Goal: Task Accomplishment & Management: Manage account settings

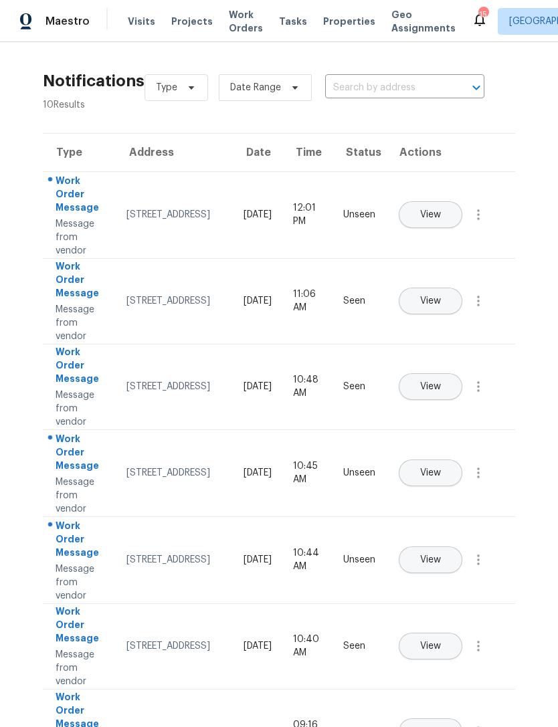
click at [354, 224] on td "Unseen" at bounding box center [359, 214] width 54 height 87
click at [355, 211] on div "Unseen" at bounding box center [359, 214] width 32 height 13
click at [441, 210] on span "View" at bounding box center [430, 215] width 21 height 10
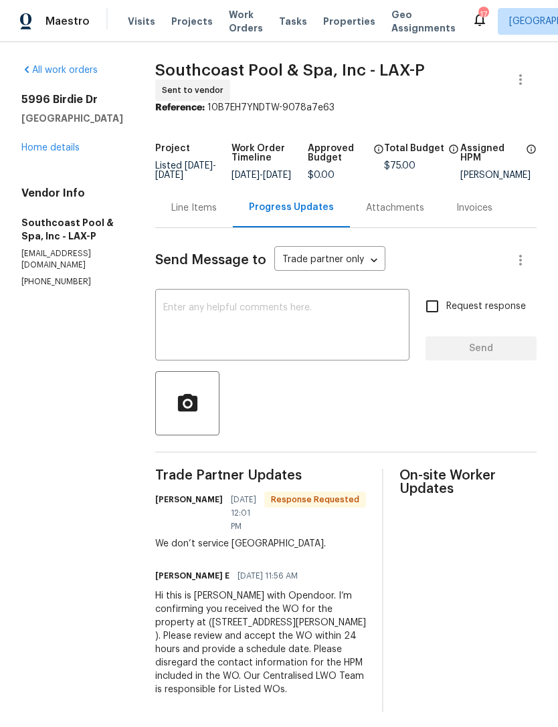
scroll to position [14, 0]
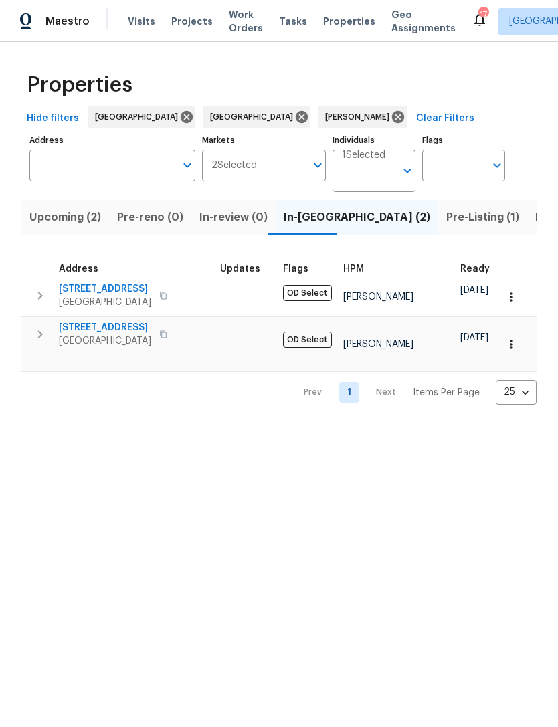
click at [446, 214] on span "Pre-Listing (1)" at bounding box center [482, 217] width 73 height 19
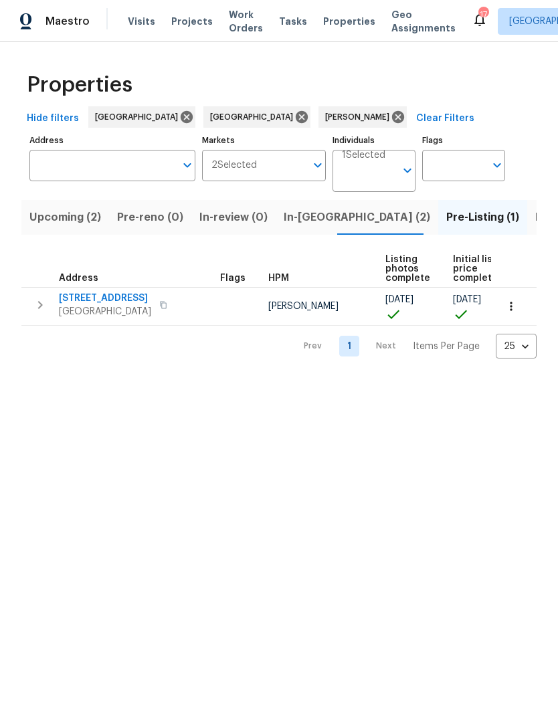
click at [93, 298] on span "8062 Holland Park St" at bounding box center [105, 298] width 92 height 13
click at [58, 221] on span "Upcoming (2)" at bounding box center [65, 217] width 72 height 19
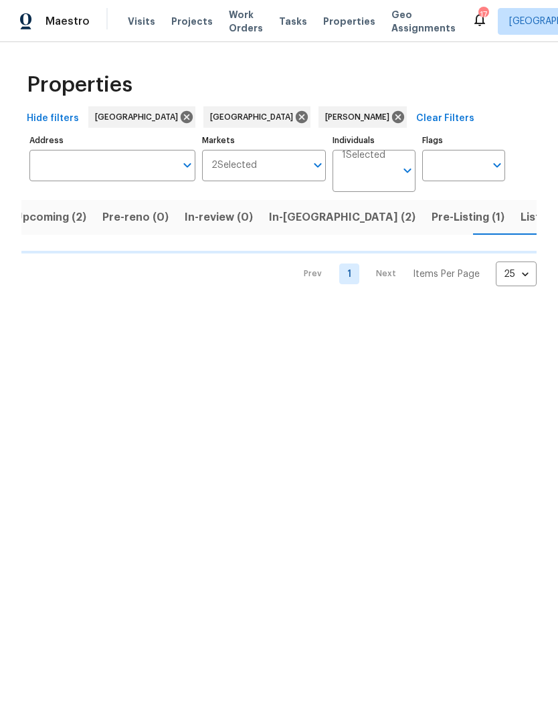
scroll to position [0, 15]
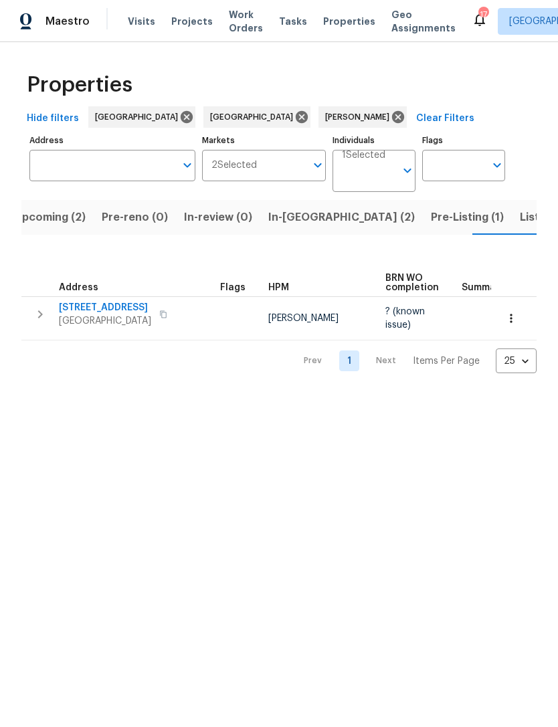
click at [89, 305] on span "3012 Steeple Chase Dr" at bounding box center [105, 307] width 92 height 13
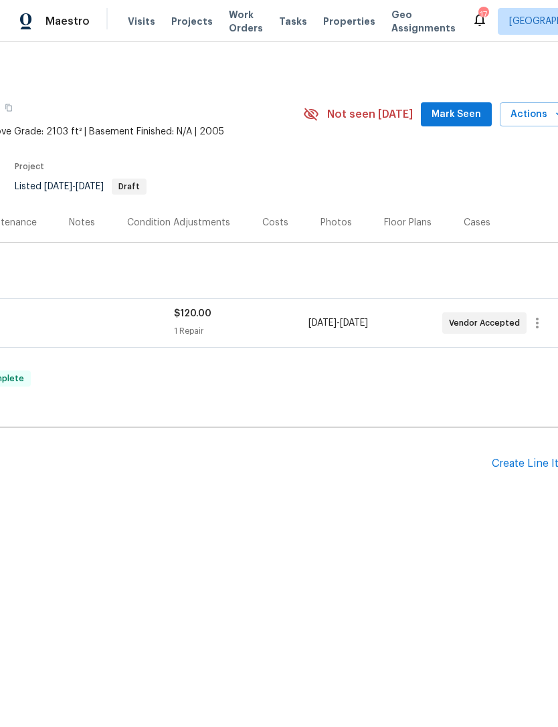
scroll to position [0, 182]
click at [332, 214] on div "Photos" at bounding box center [336, 222] width 64 height 39
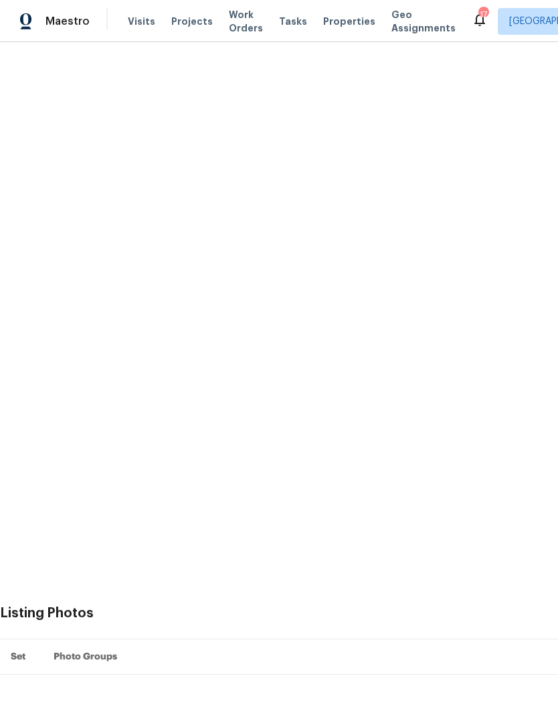
scroll to position [350, 0]
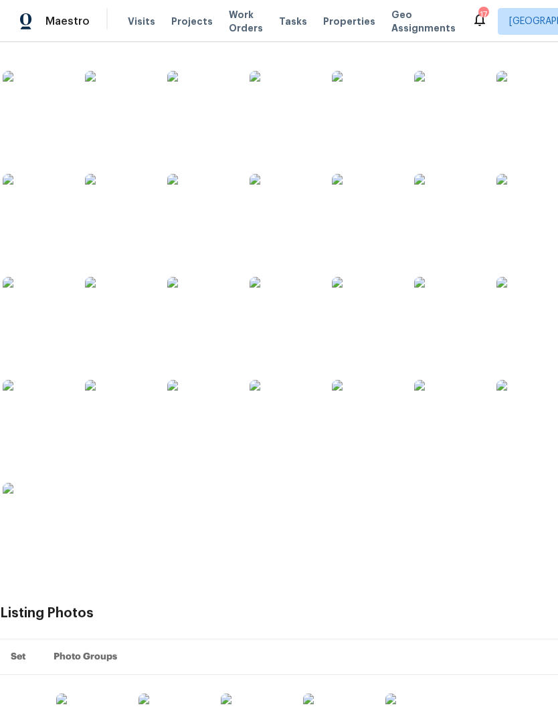
click at [187, 412] on img at bounding box center [200, 413] width 67 height 67
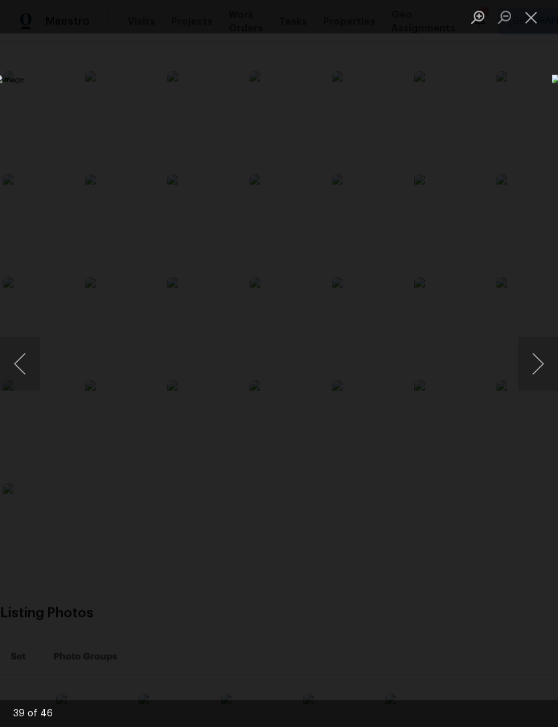
click at [534, 15] on button "Close lightbox" at bounding box center [531, 16] width 27 height 23
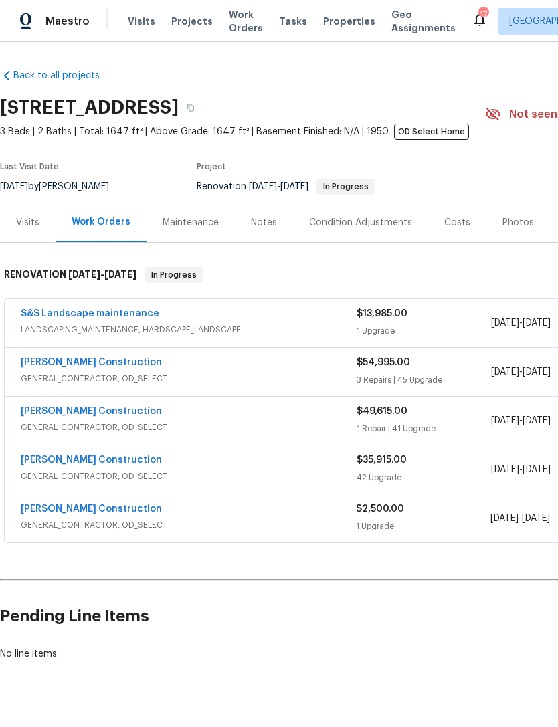
click at [197, 187] on span "Renovation 9/27/2024 - 1/10/2025 In Progress" at bounding box center [286, 186] width 179 height 9
click at [71, 310] on link "S&S Landscape maintenance" at bounding box center [90, 313] width 138 height 9
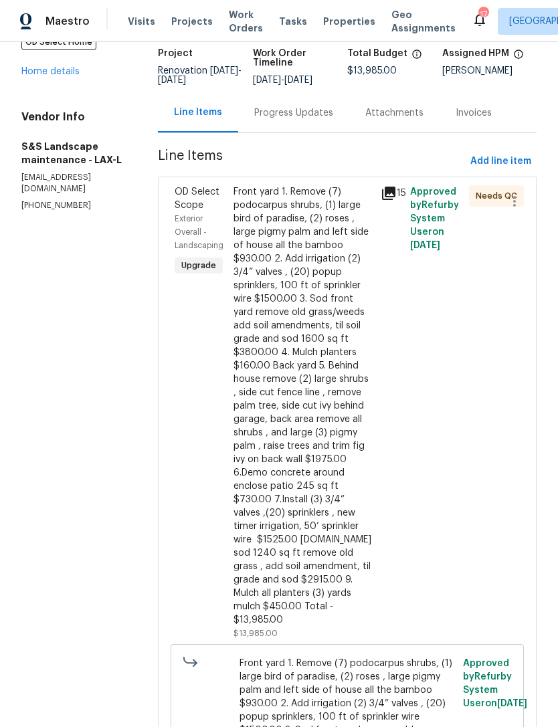
scroll to position [88, 0]
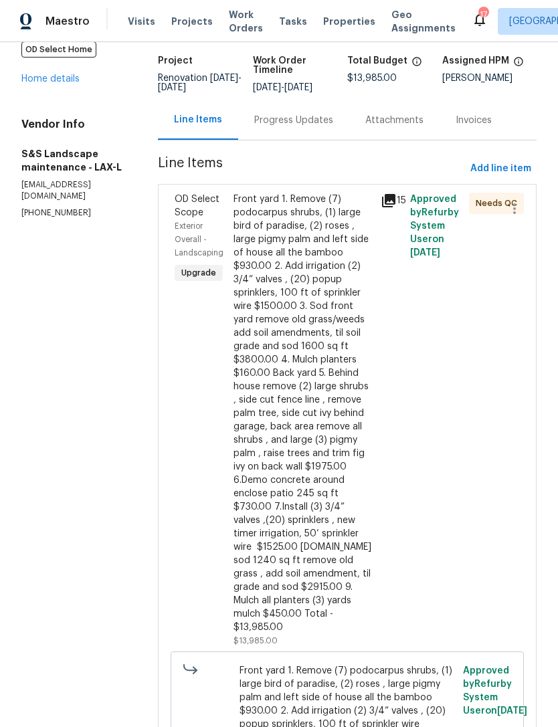
click at [437, 253] on div "Approved by Refurby System User on 6/25/2025" at bounding box center [435, 420] width 59 height 463
click at [395, 207] on icon at bounding box center [388, 200] width 13 height 13
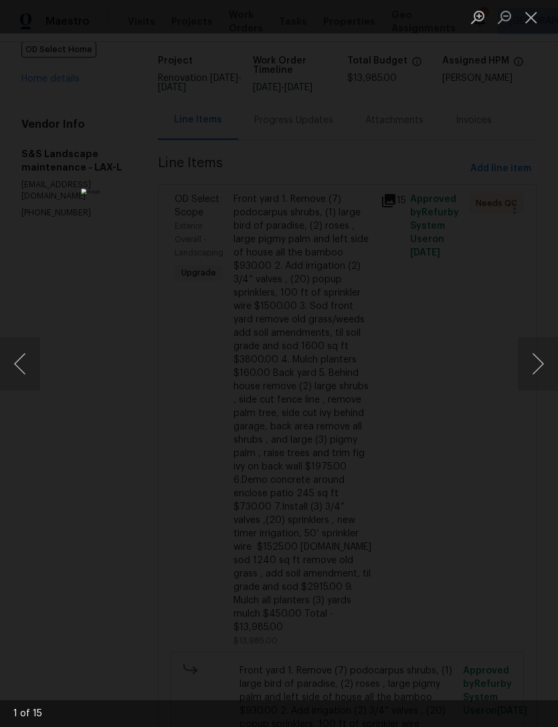
click at [536, 366] on button "Next image" at bounding box center [538, 364] width 40 height 54
click at [538, 365] on button "Next image" at bounding box center [538, 364] width 40 height 54
click at [532, 369] on button "Next image" at bounding box center [538, 364] width 40 height 54
click at [534, 367] on button "Next image" at bounding box center [538, 364] width 40 height 54
click at [534, 364] on button "Next image" at bounding box center [538, 364] width 40 height 54
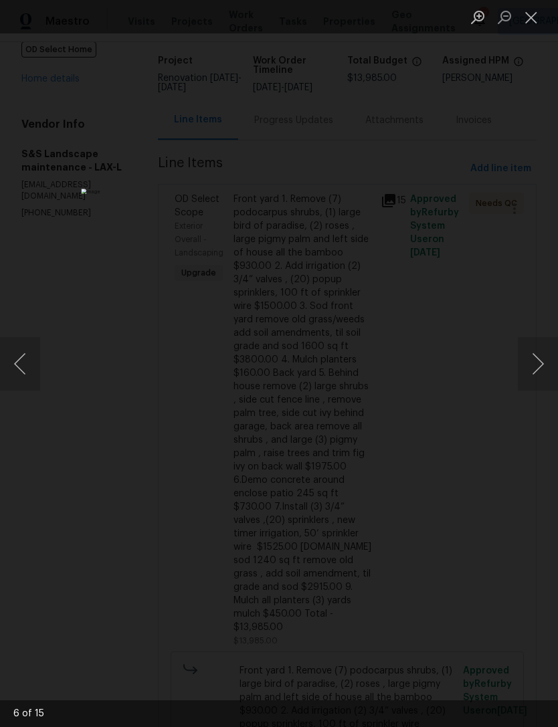
click at [528, 367] on button "Next image" at bounding box center [538, 364] width 40 height 54
click at [533, 369] on button "Next image" at bounding box center [538, 364] width 40 height 54
click at [531, 372] on button "Next image" at bounding box center [538, 364] width 40 height 54
click at [532, 363] on button "Next image" at bounding box center [538, 364] width 40 height 54
click at [537, 359] on button "Next image" at bounding box center [538, 364] width 40 height 54
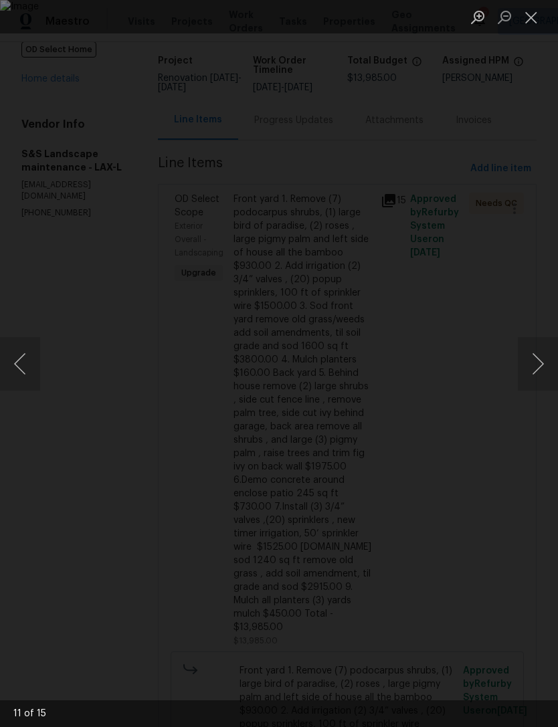
click at [533, 367] on button "Next image" at bounding box center [538, 364] width 40 height 54
click at [536, 362] on button "Next image" at bounding box center [538, 364] width 40 height 54
click at [532, 367] on button "Next image" at bounding box center [538, 364] width 40 height 54
click at [536, 365] on button "Next image" at bounding box center [538, 364] width 40 height 54
click at [537, 368] on button "Next image" at bounding box center [538, 364] width 40 height 54
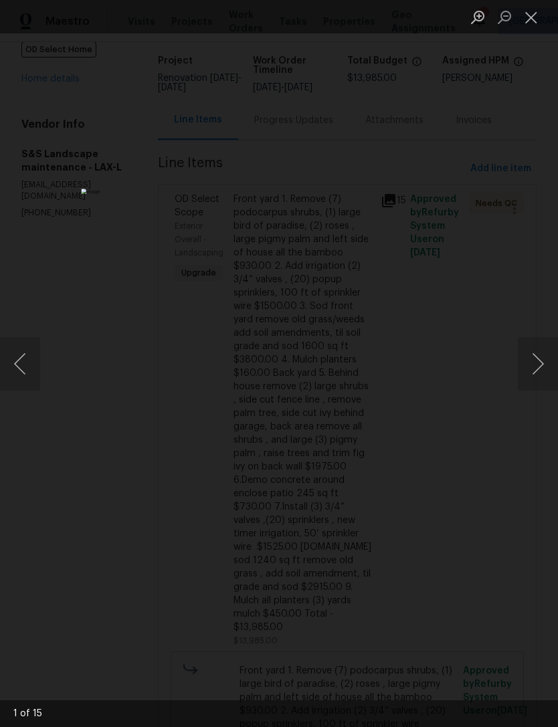
click at [535, 367] on button "Next image" at bounding box center [538, 364] width 40 height 54
click at [532, 367] on button "Next image" at bounding box center [538, 364] width 40 height 54
click at [528, 19] on button "Close lightbox" at bounding box center [531, 16] width 27 height 23
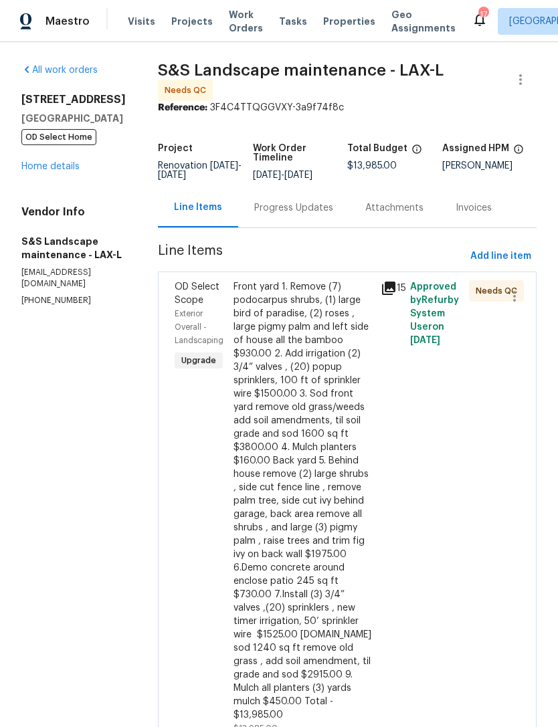
scroll to position [25, 0]
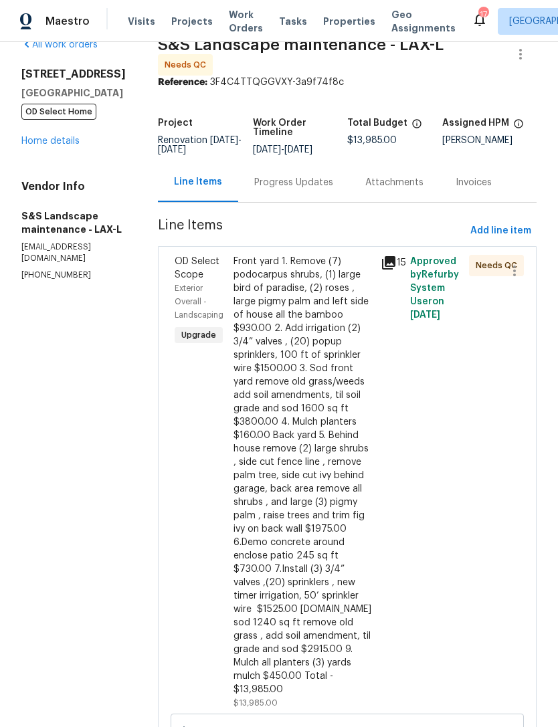
click at [49, 138] on link "Home details" at bounding box center [50, 140] width 58 height 9
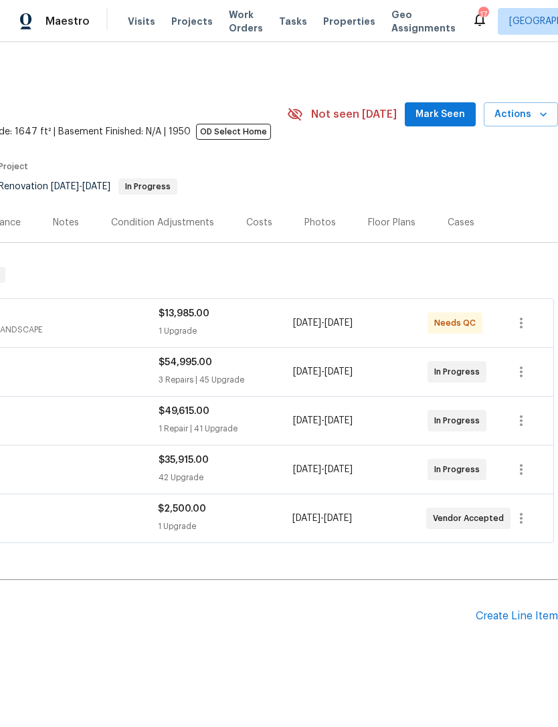
scroll to position [0, 198]
click at [535, 121] on span "Actions" at bounding box center [520, 114] width 53 height 17
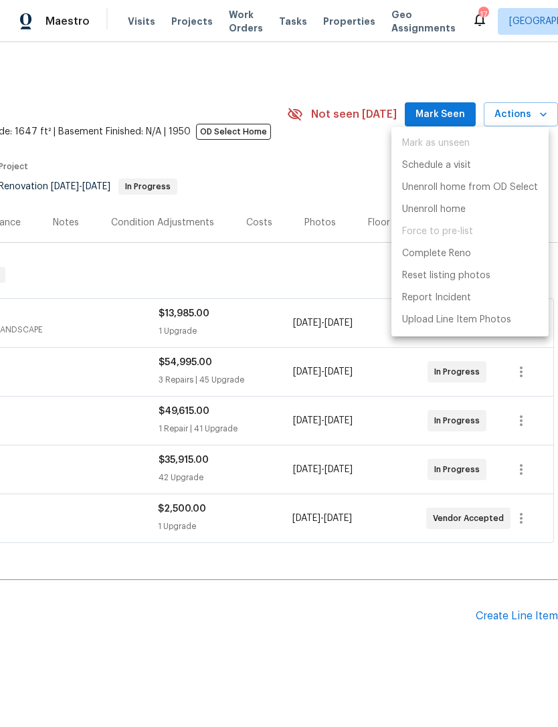
click at [334, 175] on div at bounding box center [279, 363] width 558 height 727
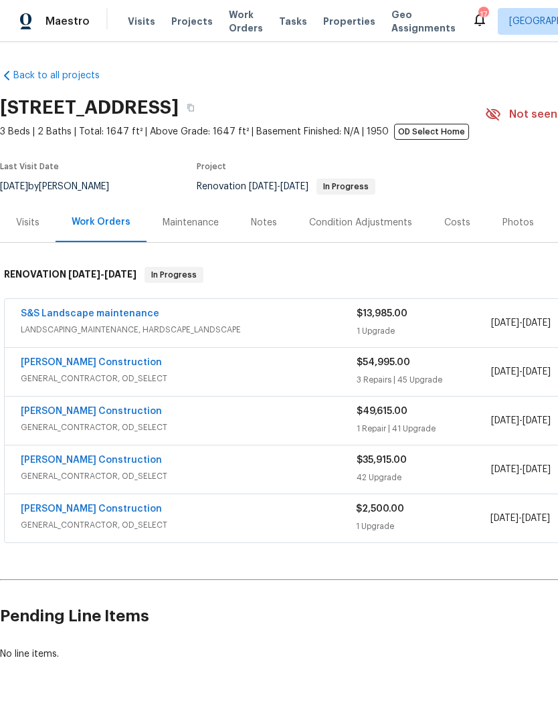
scroll to position [0, 0]
click at [374, 186] on span "In Progress" at bounding box center [346, 187] width 56 height 8
click at [308, 189] on span "[DATE]" at bounding box center [294, 186] width 28 height 9
click at [60, 415] on link "[PERSON_NAME] Construction" at bounding box center [91, 411] width 141 height 9
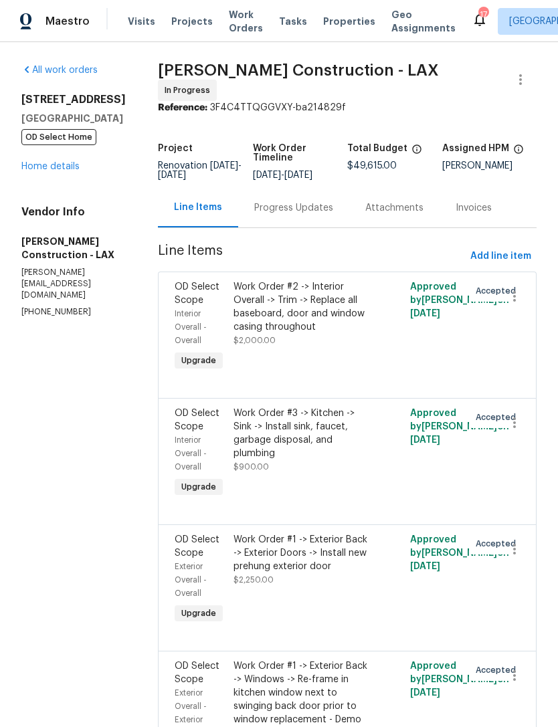
click at [43, 171] on link "Home details" at bounding box center [50, 166] width 58 height 9
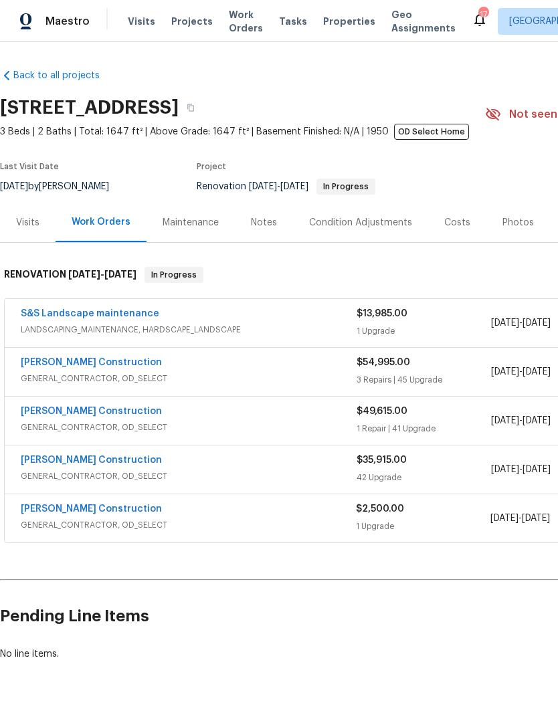
click at [48, 366] on link "[PERSON_NAME] Construction" at bounding box center [91, 362] width 141 height 9
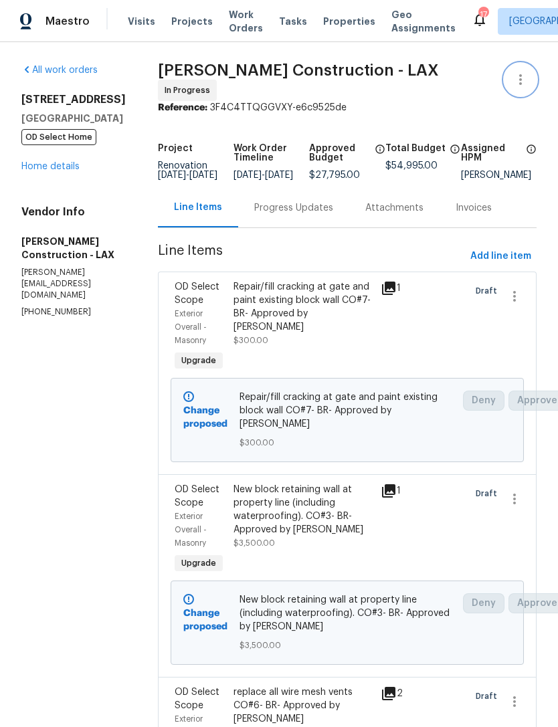
click at [527, 82] on icon "button" at bounding box center [520, 80] width 16 height 16
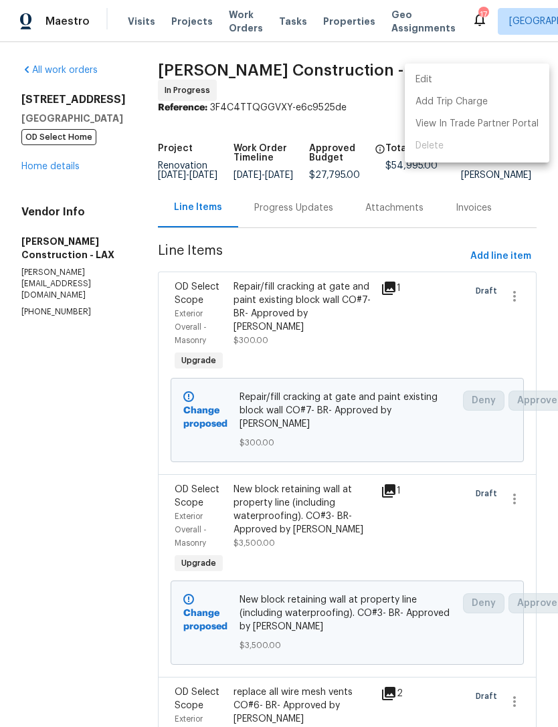
click at [466, 80] on li "Edit" at bounding box center [477, 80] width 144 height 22
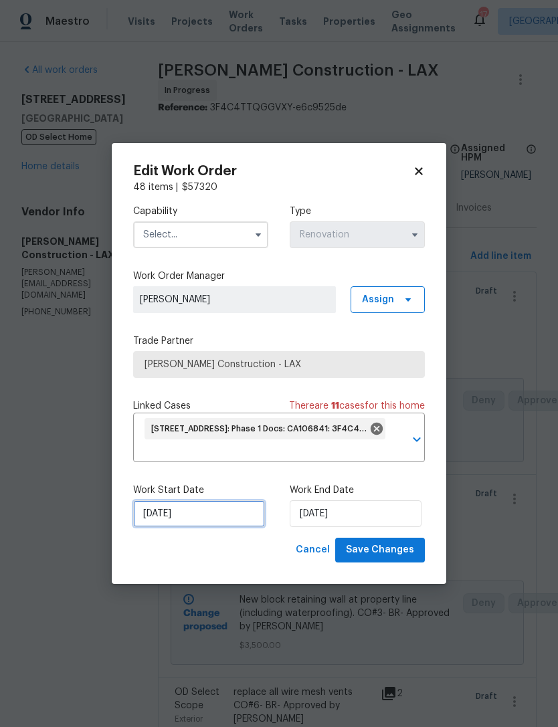
click at [224, 515] on input "[DATE]" at bounding box center [199, 513] width 132 height 27
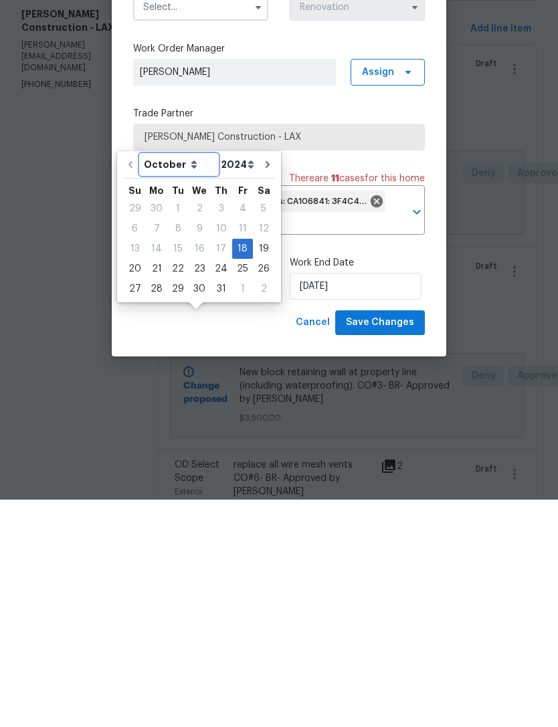
click at [193, 382] on select "October November December" at bounding box center [178, 392] width 77 height 20
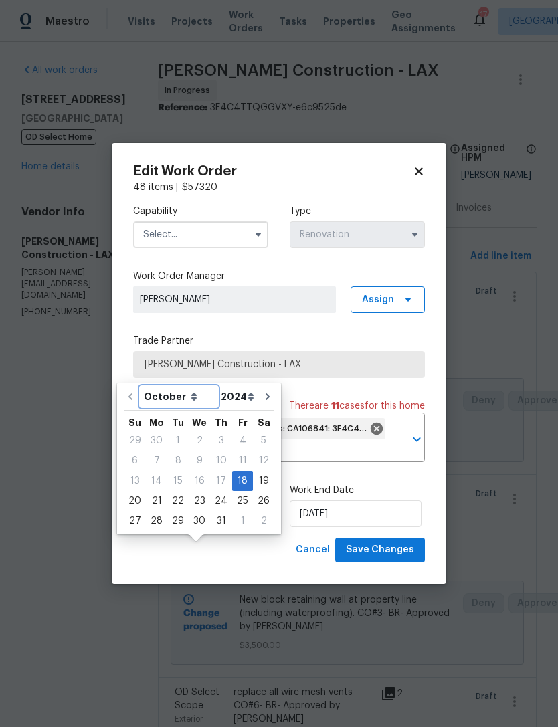
click at [195, 387] on select "October November December" at bounding box center [178, 397] width 77 height 20
click at [241, 387] on select "2024 2025 2026" at bounding box center [237, 397] width 40 height 20
select select "2025"
type input "10/18/2025"
select select "2025"
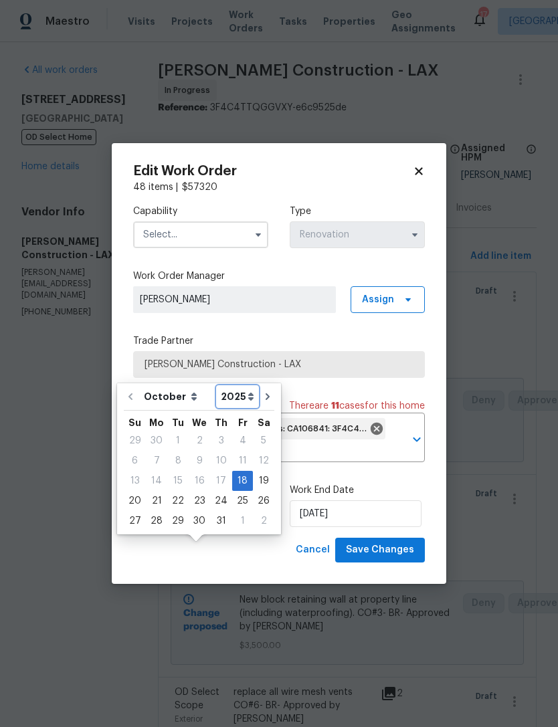
type input "10/18/2025"
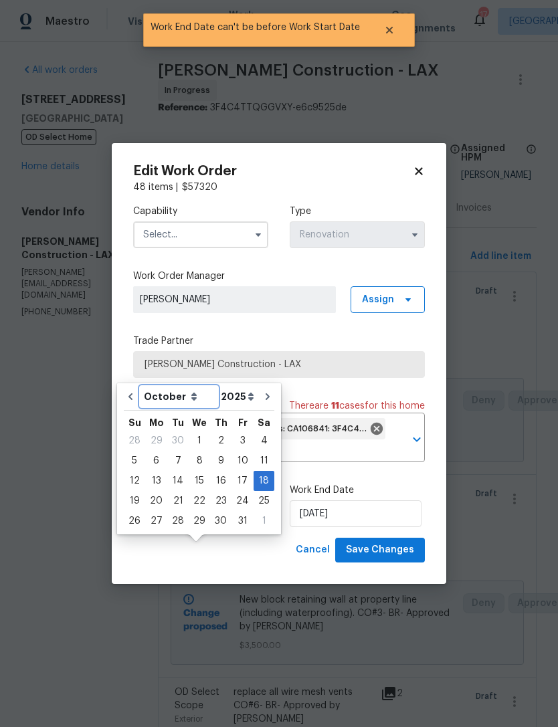
click at [189, 387] on select "August September October November December" at bounding box center [178, 397] width 77 height 20
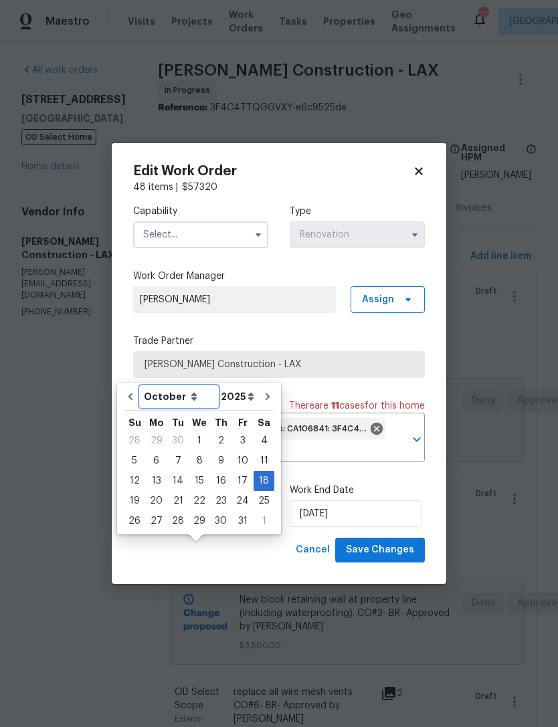
select select "7"
type input "8/27/2025"
select select "7"
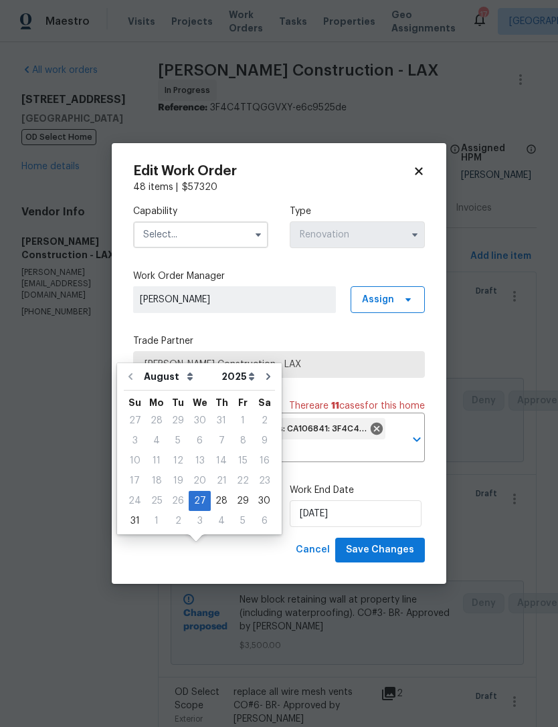
click at [314, 279] on label "Work Order Manager" at bounding box center [279, 276] width 292 height 13
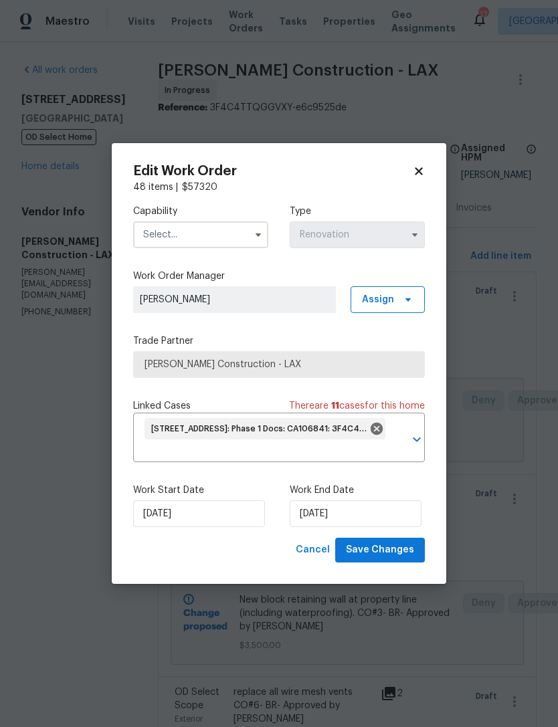
click at [421, 171] on icon at bounding box center [418, 171] width 7 height 7
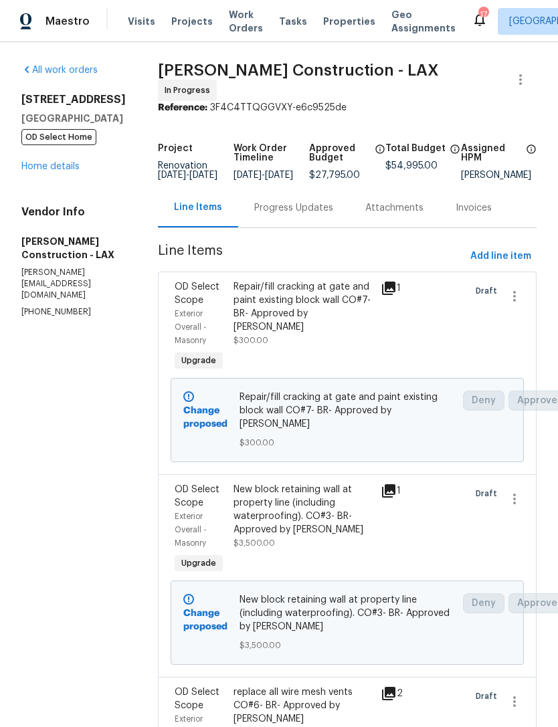
click at [44, 162] on link "Home details" at bounding box center [50, 166] width 58 height 9
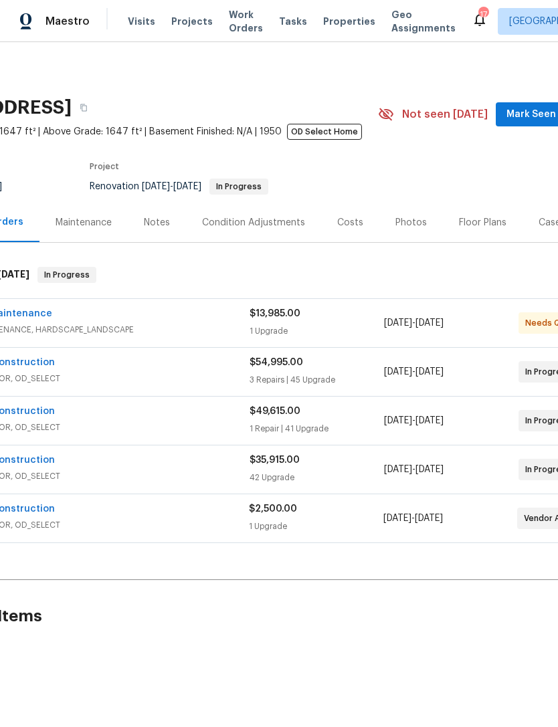
scroll to position [0, 66]
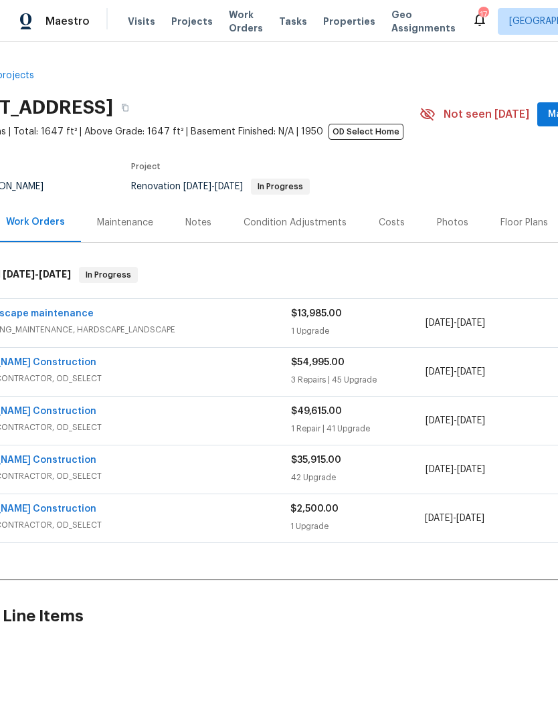
click at [191, 216] on div "Notes" at bounding box center [198, 222] width 26 height 13
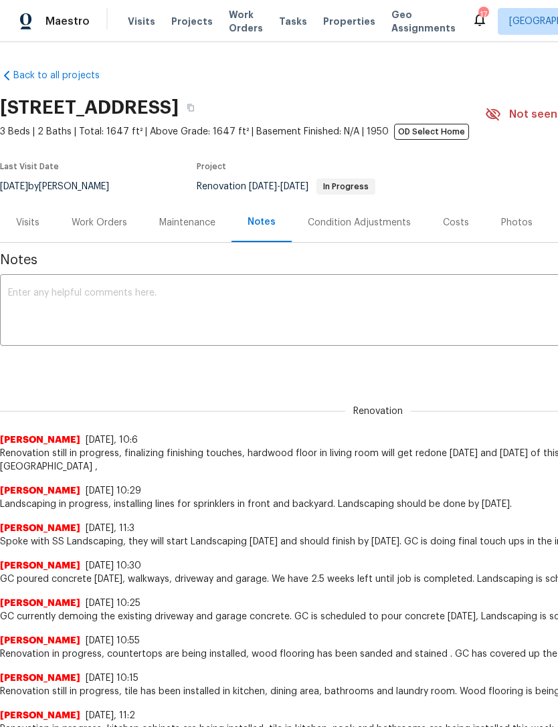
click at [91, 224] on div "Work Orders" at bounding box center [100, 222] width 56 height 13
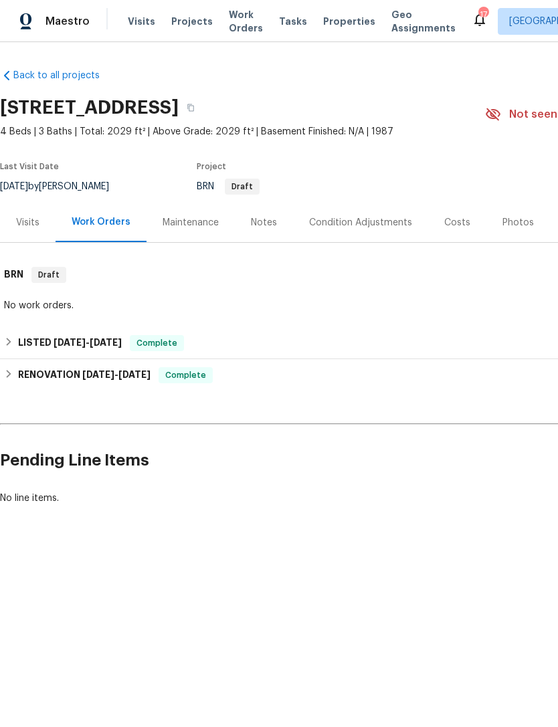
click at [517, 223] on div "Photos" at bounding box center [517, 222] width 31 height 13
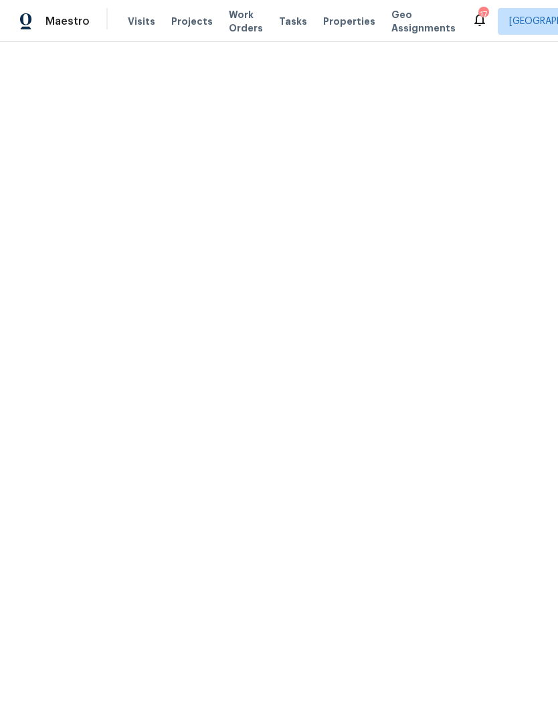
scroll to position [526, 67]
